Goal: Task Accomplishment & Management: Use online tool/utility

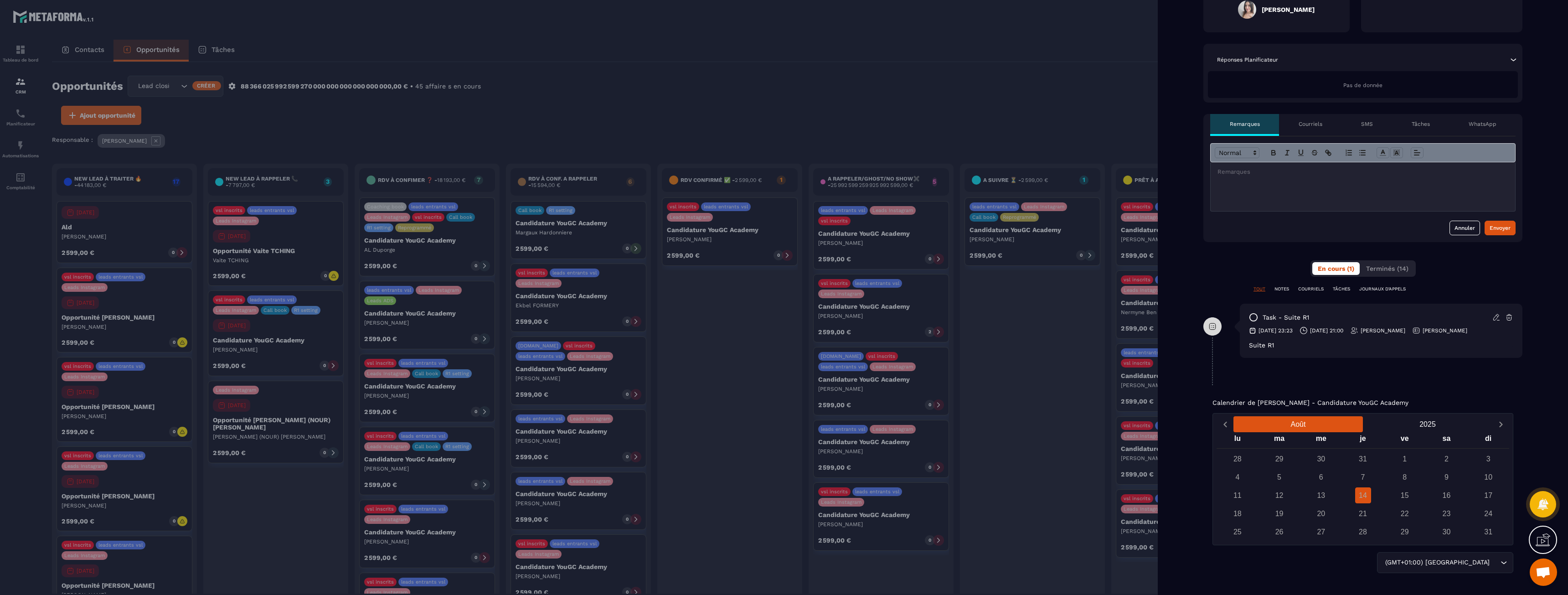
scroll to position [211, 0]
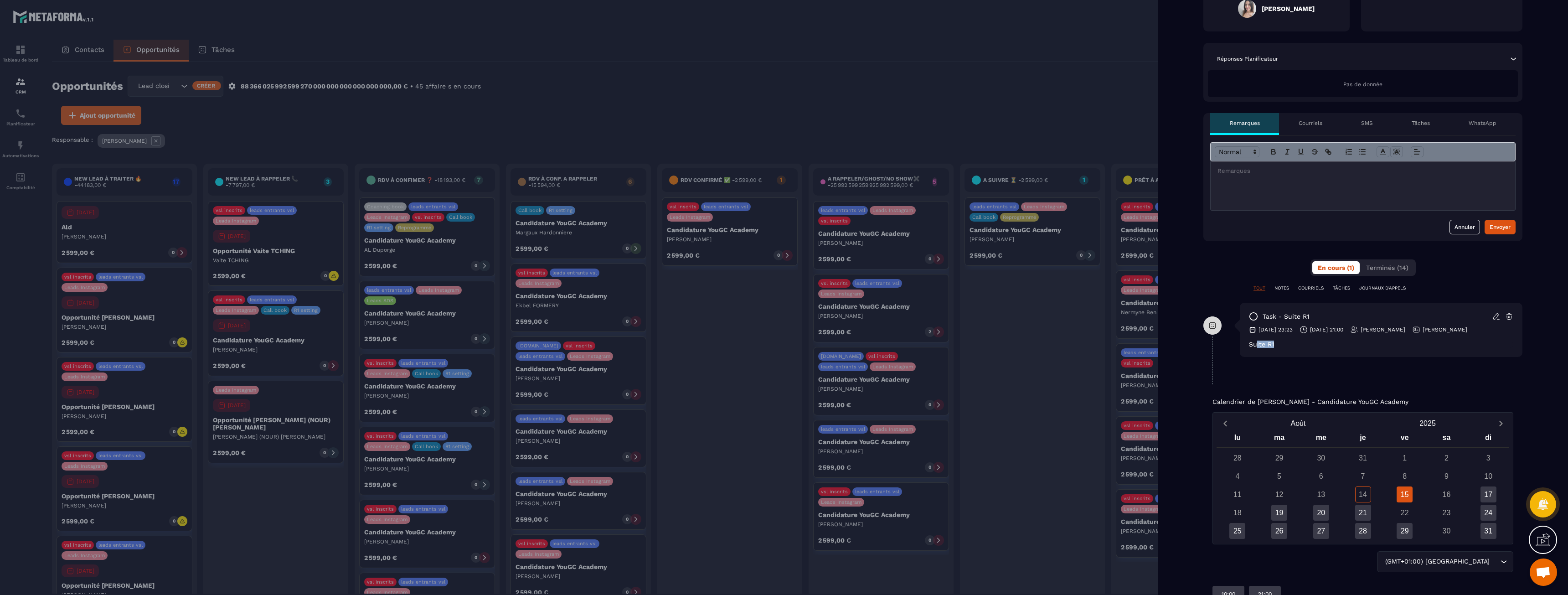
drag, startPoint x: 1264, startPoint y: 343, endPoint x: 1278, endPoint y: 344, distance: 14.0
click at [1278, 344] on div "Suite R1" at bounding box center [1381, 344] width 264 height 7
drag, startPoint x: 1275, startPoint y: 344, endPoint x: 1255, endPoint y: 344, distance: 20.0
click at [1256, 344] on div "Suite R1" at bounding box center [1381, 344] width 264 height 7
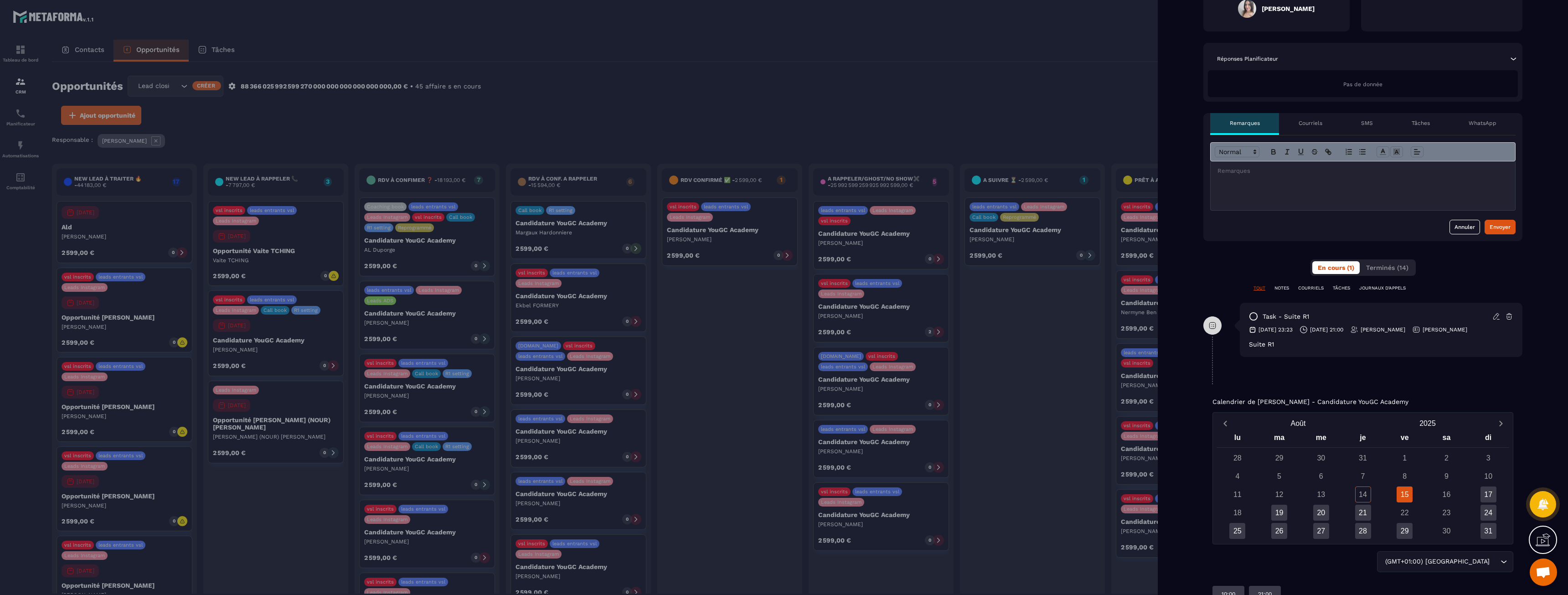
click at [1255, 344] on div "Suite R1" at bounding box center [1381, 344] width 264 height 7
drag, startPoint x: 1250, startPoint y: 343, endPoint x: 1267, endPoint y: 343, distance: 17.0
click at [1267, 343] on div "Suite R1" at bounding box center [1381, 344] width 264 height 7
drag, startPoint x: 1267, startPoint y: 343, endPoint x: 1242, endPoint y: 343, distance: 25.0
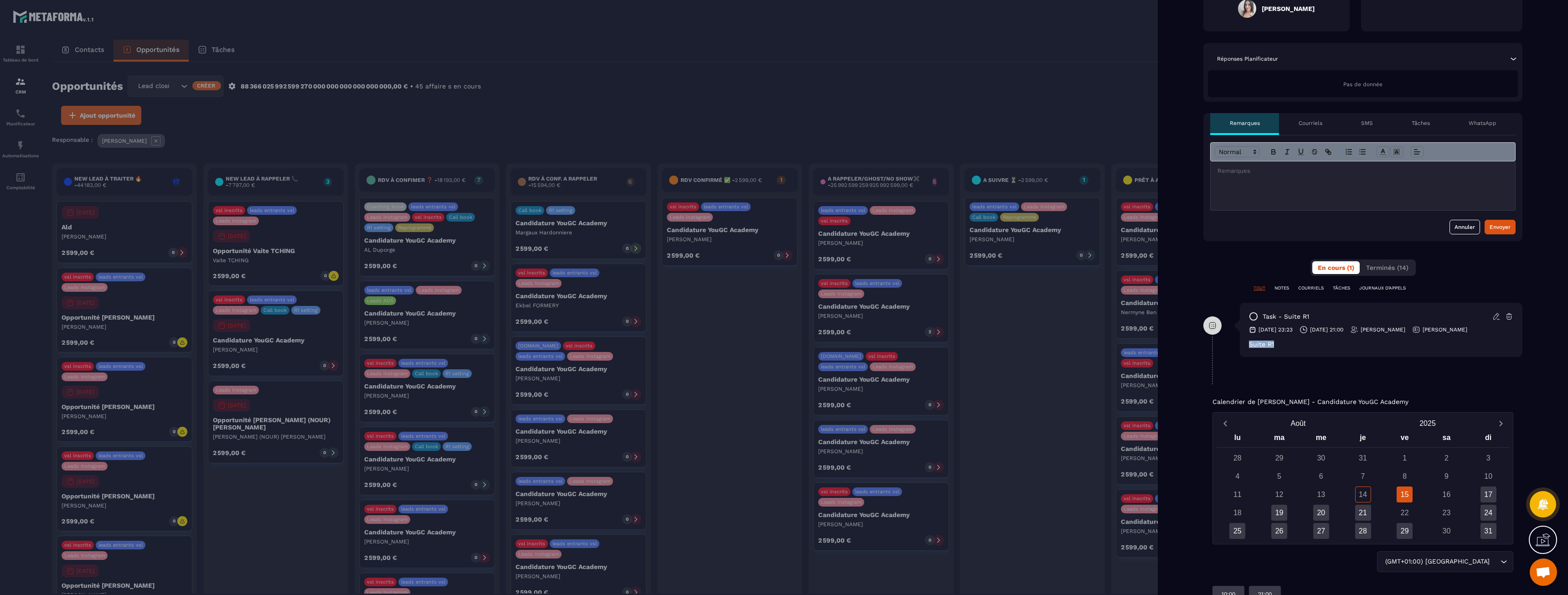
click at [1242, 343] on div "task - Suite R1 [DATE] 23:23 [DATE] 21:00 [PERSON_NAME] [PERSON_NAME] Suite R1" at bounding box center [1381, 329] width 282 height 54
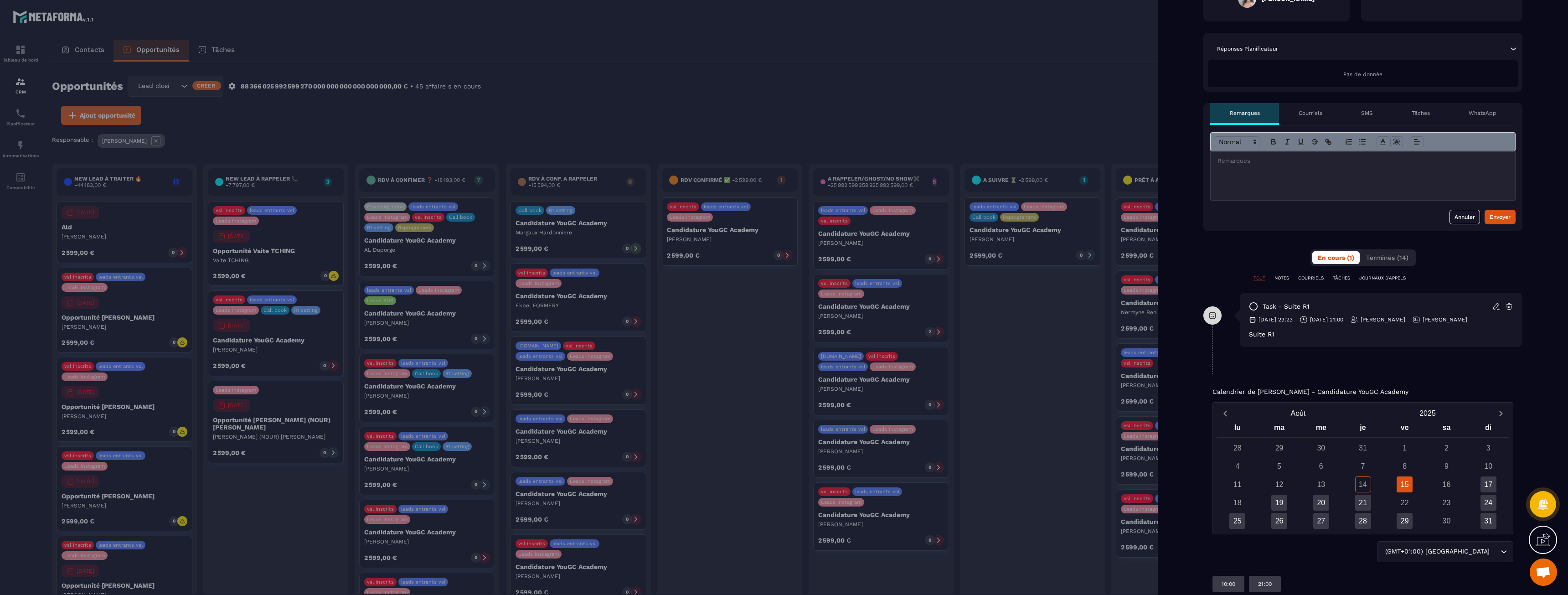
scroll to position [228, 0]
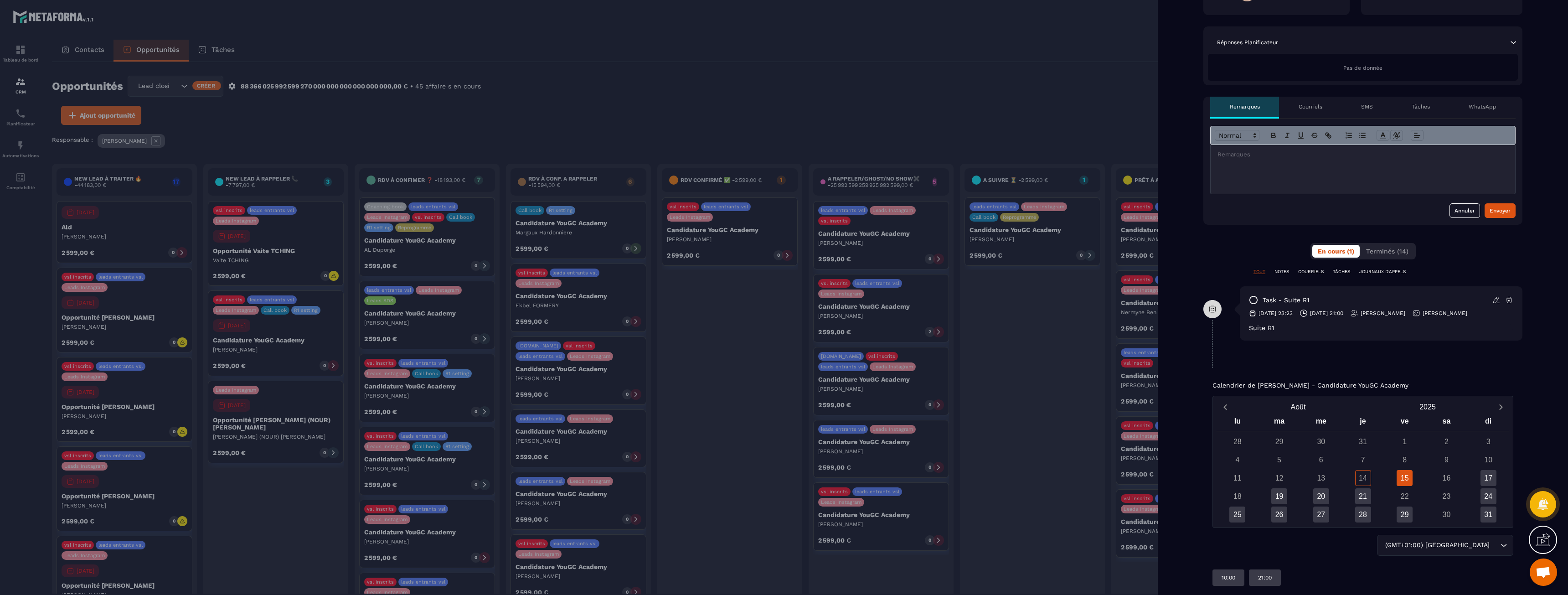
click at [1280, 273] on p "NOTES" at bounding box center [1282, 272] width 15 height 6
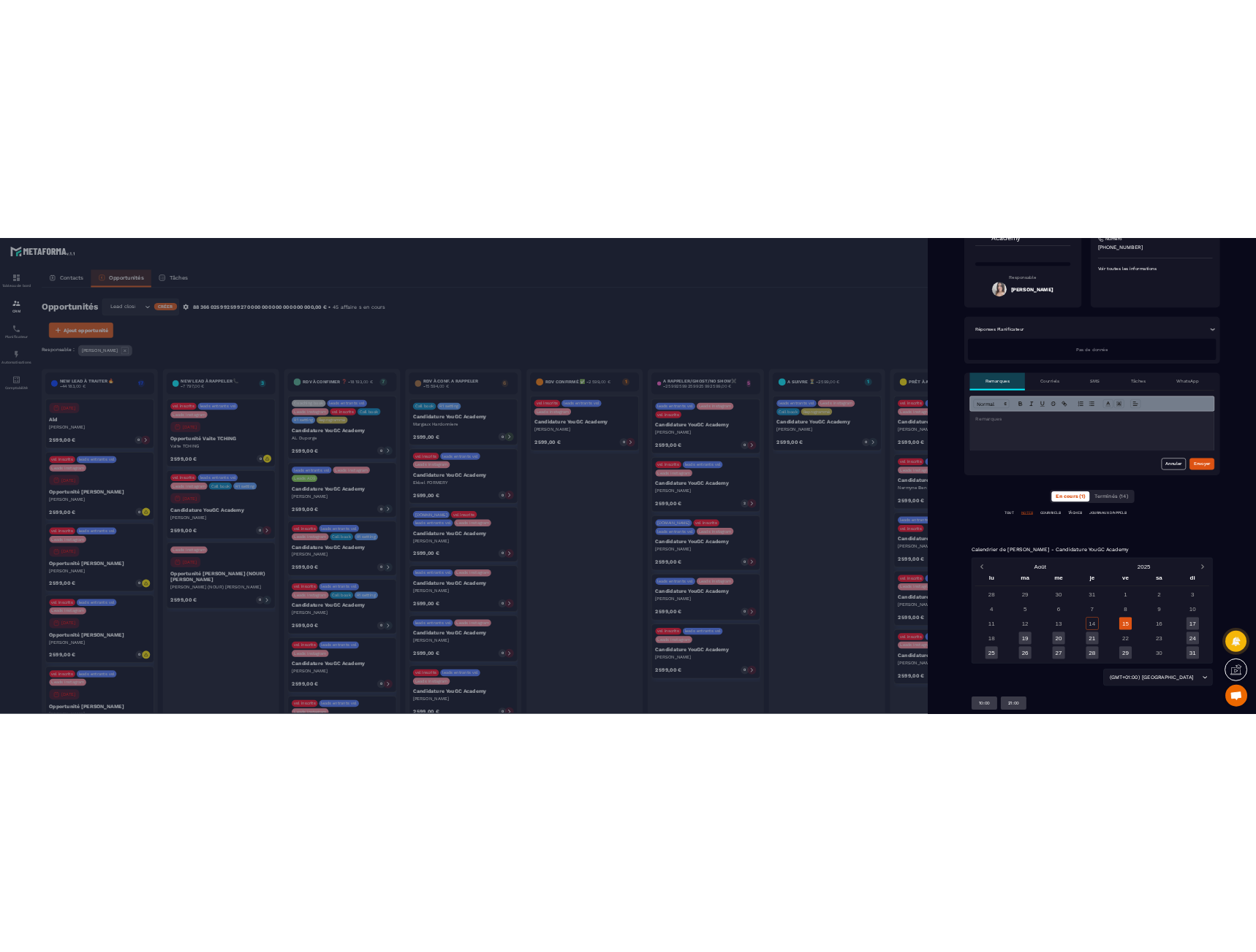
scroll to position [257, 0]
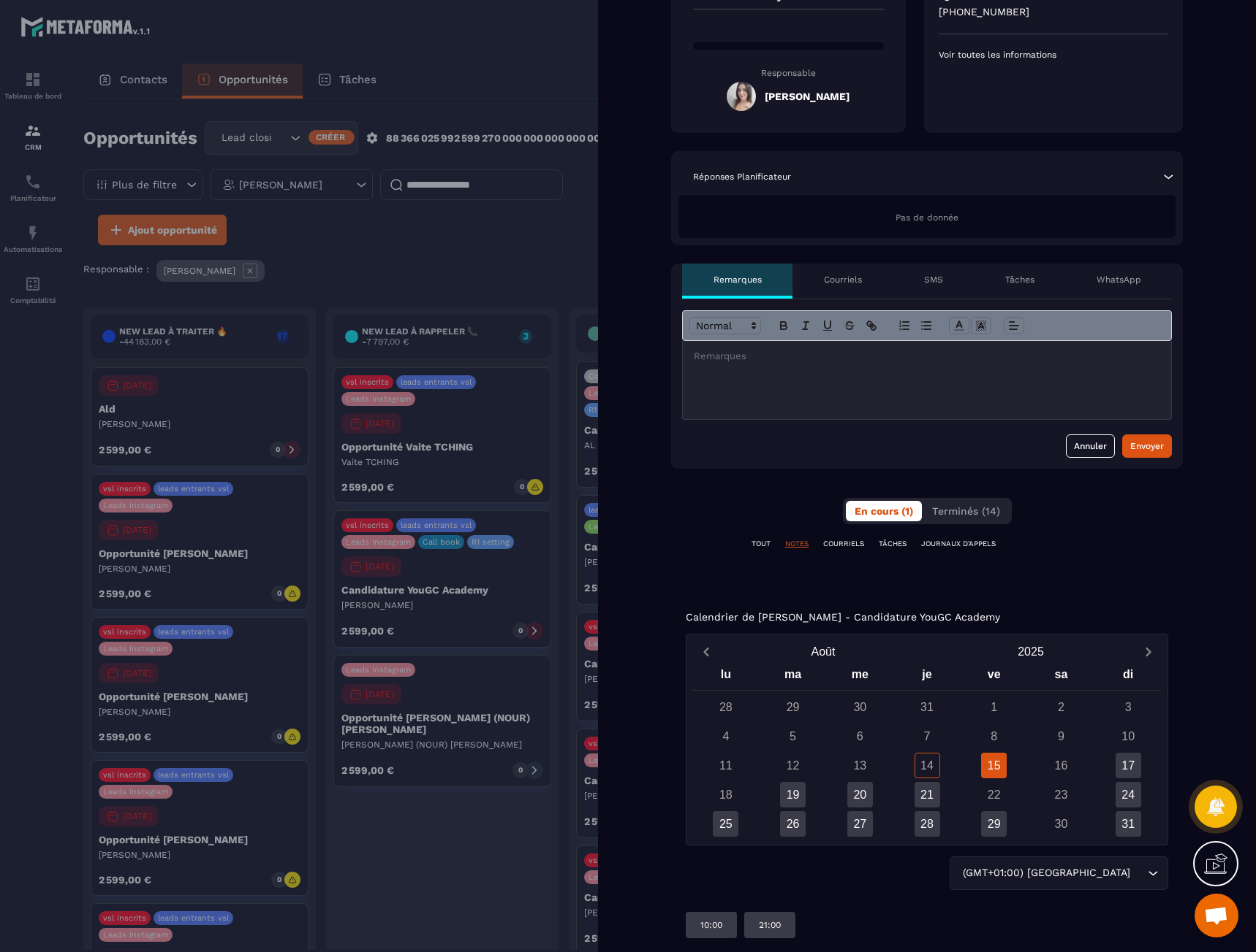
click at [670, 527] on div "**********" at bounding box center [926, 416] width 511 height 304
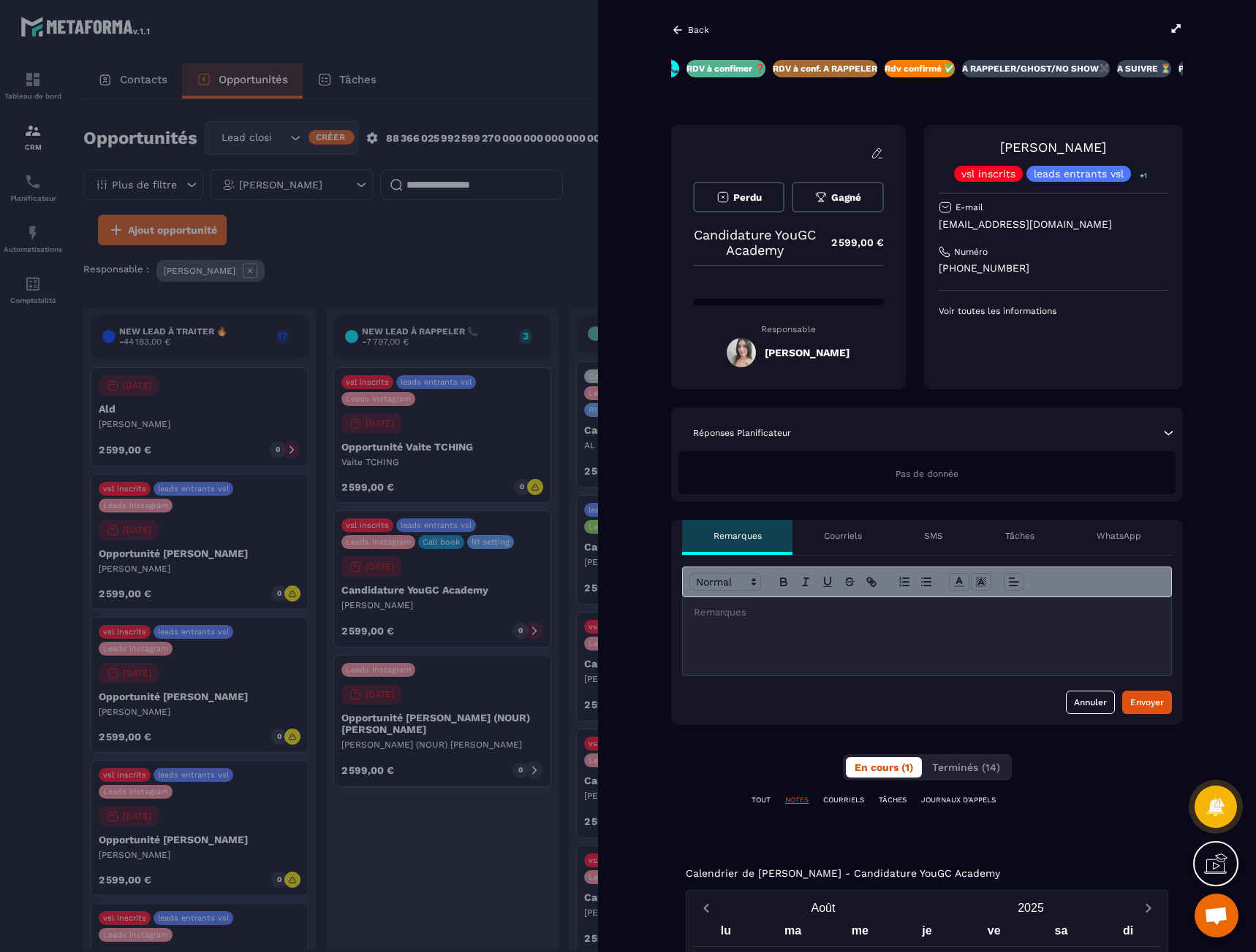
click at [785, 642] on div at bounding box center [926, 637] width 488 height 78
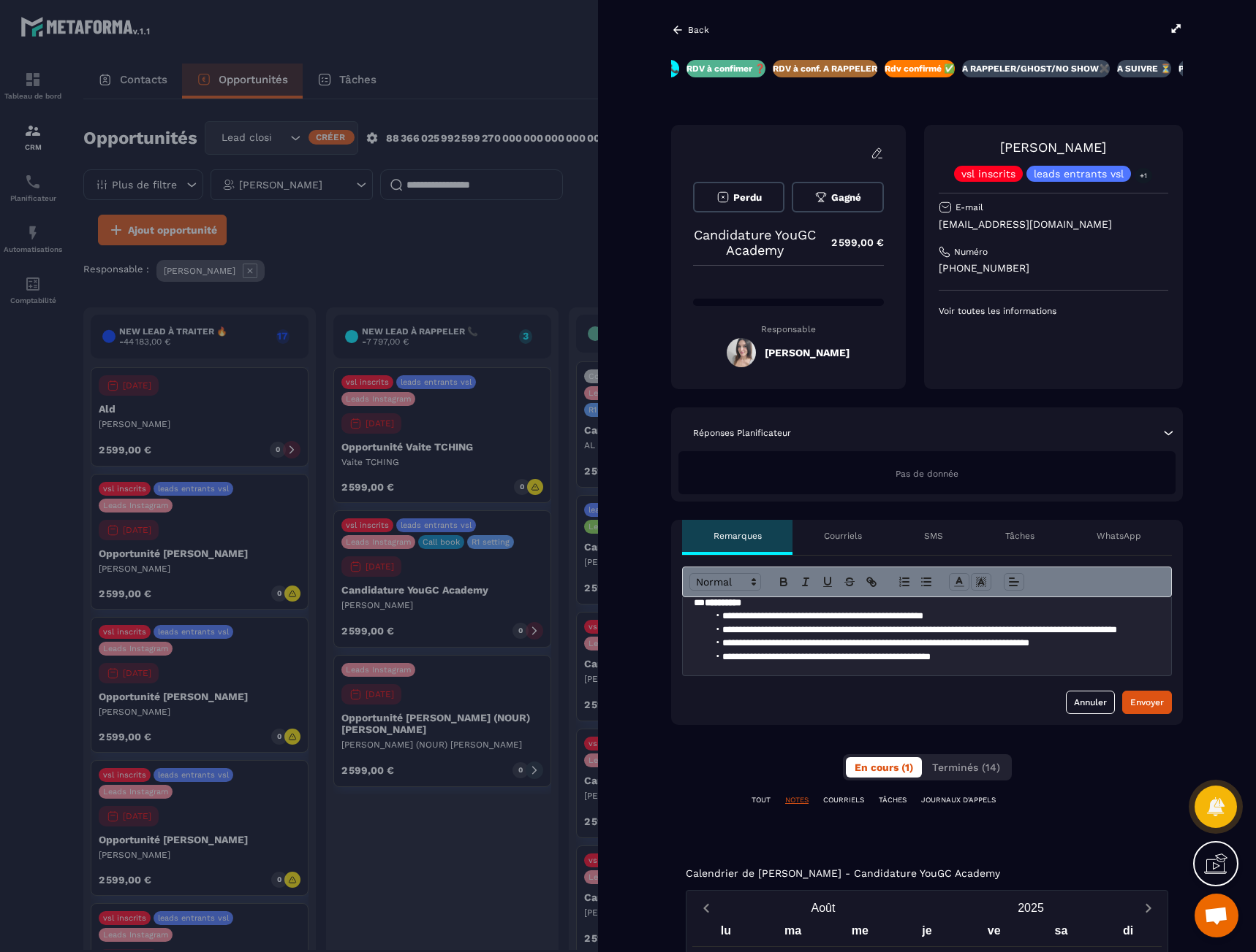
scroll to position [417, 0]
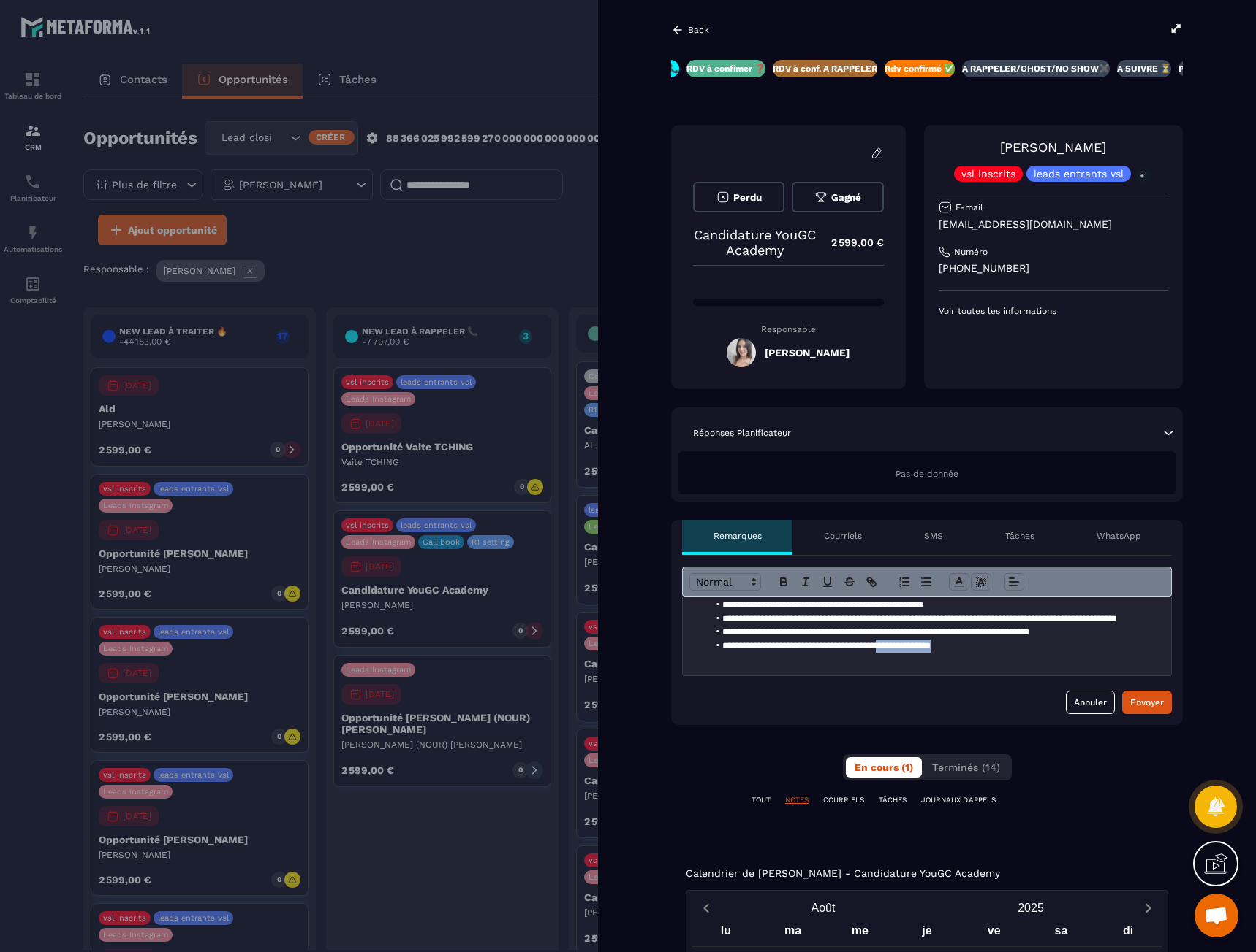
drag, startPoint x: 996, startPoint y: 638, endPoint x: 916, endPoint y: 638, distance: 80.0
click at [916, 640] on li "**********" at bounding box center [929, 646] width 441 height 13
click at [1136, 702] on div "Envoyer" at bounding box center [1147, 702] width 33 height 15
